Goal: Task Accomplishment & Management: Manage account settings

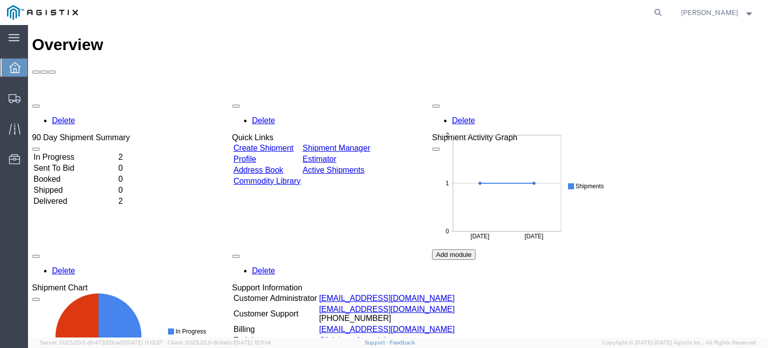
click at [81, 152] on td "In Progress" at bounding box center [75, 157] width 84 height 10
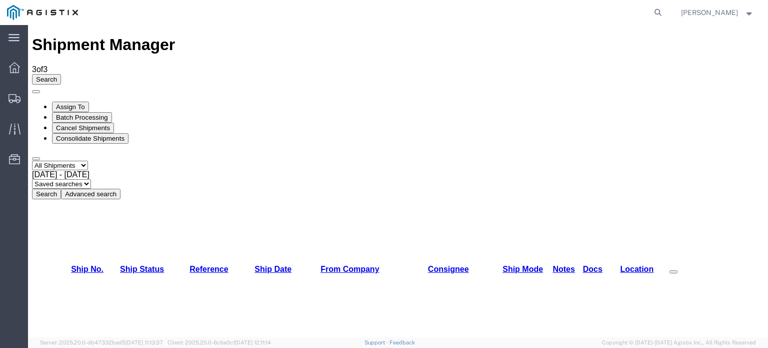
checkbox input "true"
